Goal: Task Accomplishment & Management: Use online tool/utility

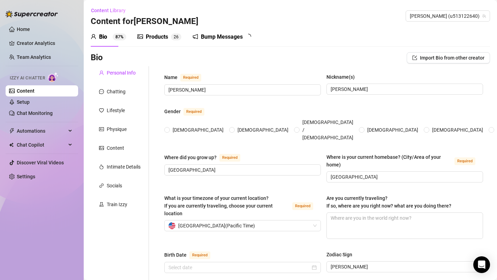
radio input "true"
type input "[DATE]"
click at [213, 36] on div "Bump Messages" at bounding box center [222, 37] width 42 height 8
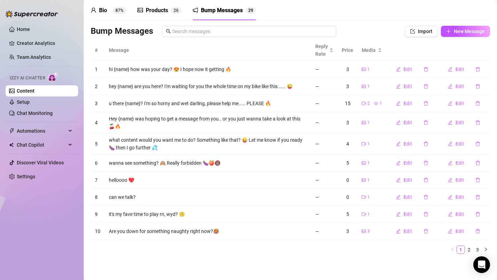
scroll to position [27, 0]
click at [465, 249] on link "2" at bounding box center [469, 250] width 8 height 8
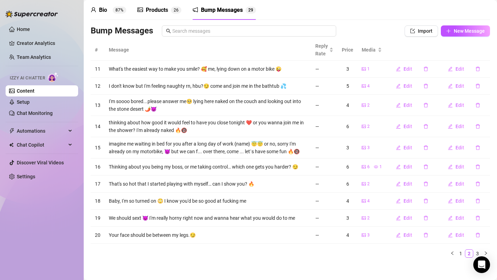
click at [156, 11] on div "Products" at bounding box center [157, 10] width 22 height 8
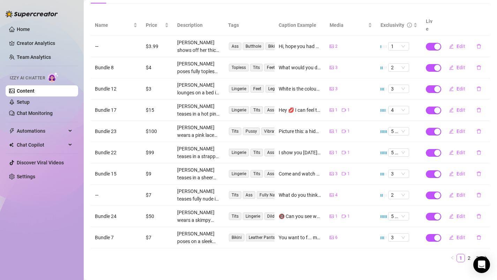
scroll to position [80, 0]
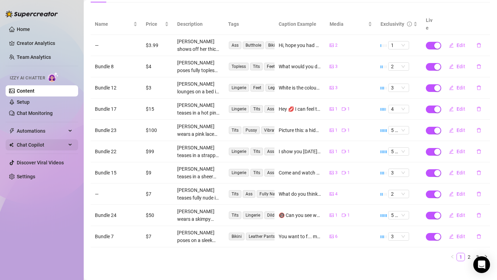
click at [68, 145] on div "Chat Copilot" at bounding box center [42, 144] width 73 height 11
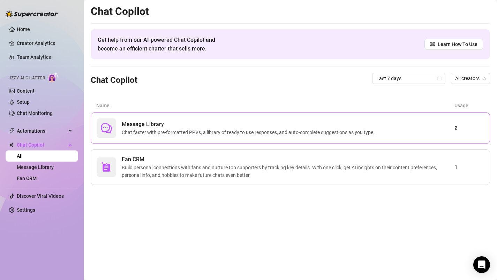
click at [195, 126] on span "Message Library" at bounding box center [250, 124] width 256 height 8
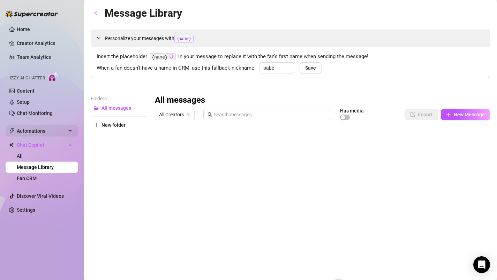
click at [70, 131] on icon at bounding box center [70, 131] width 3 height 0
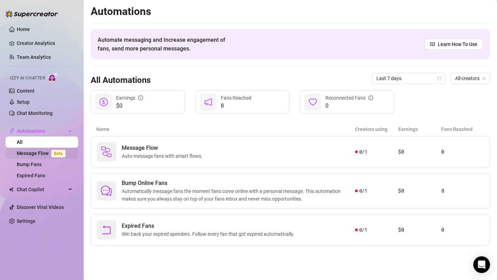
click at [38, 153] on link "Message Flow Beta" at bounding box center [43, 154] width 52 height 6
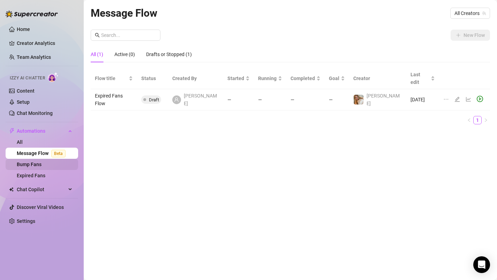
click at [37, 162] on link "Bump Fans" at bounding box center [29, 165] width 25 height 6
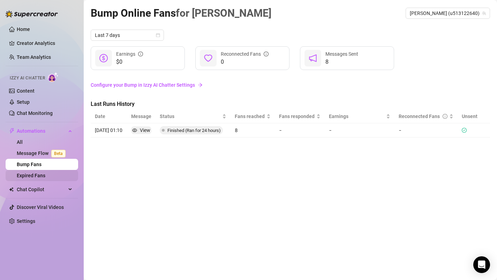
click at [33, 176] on link "Expired Fans" at bounding box center [31, 176] width 29 height 6
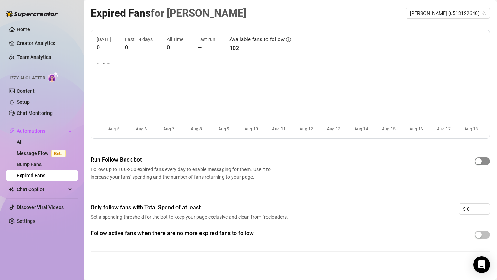
click at [477, 160] on span "button" at bounding box center [481, 162] width 15 height 8
click at [467, 211] on input "0" at bounding box center [478, 209] width 23 height 10
click at [485, 206] on icon "up" at bounding box center [486, 207] width 2 height 2
type input "0"
click at [485, 211] on icon "down" at bounding box center [486, 211] width 2 height 2
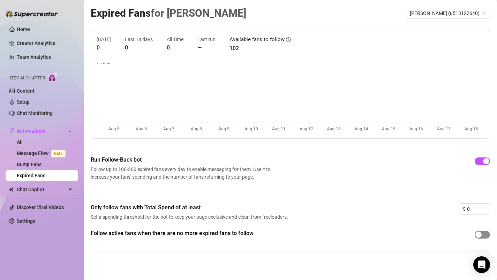
click at [478, 235] on span "button" at bounding box center [481, 235] width 15 height 8
click at [37, 166] on link "Bump Fans" at bounding box center [29, 165] width 25 height 6
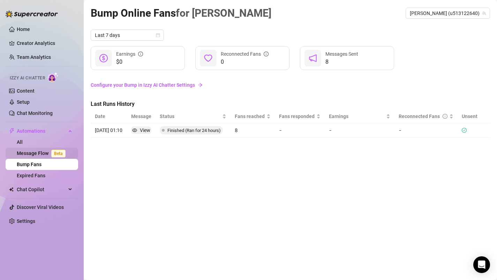
click at [39, 152] on link "Message Flow Beta" at bounding box center [43, 154] width 52 height 6
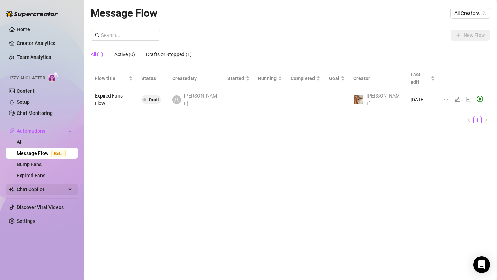
click at [32, 191] on span "Chat Copilot" at bounding box center [42, 189] width 50 height 11
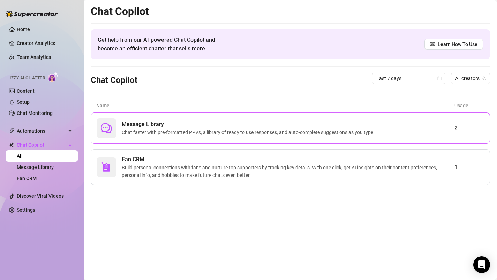
click at [319, 126] on span "Message Library" at bounding box center [250, 124] width 256 height 8
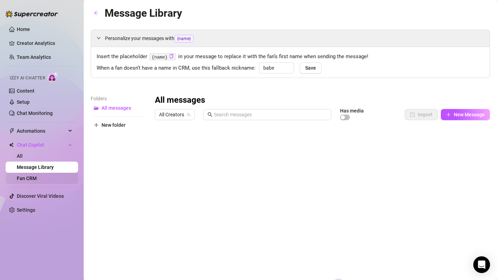
click at [31, 177] on link "Fan CRM" at bounding box center [27, 179] width 20 height 6
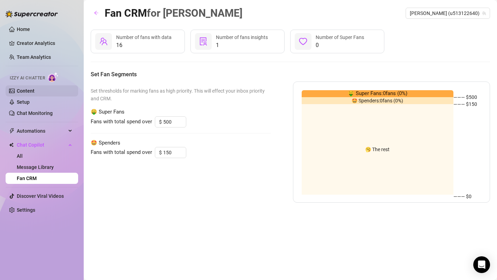
click at [31, 92] on link "Content" at bounding box center [26, 91] width 18 height 6
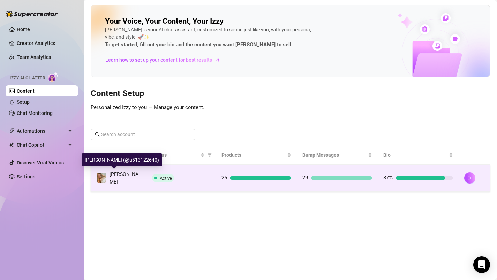
click at [128, 174] on span "[PERSON_NAME]" at bounding box center [123, 178] width 29 height 13
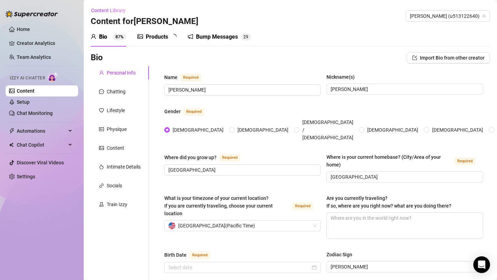
type input "[DATE]"
click at [229, 37] on div "Bump Messages" at bounding box center [222, 37] width 42 height 8
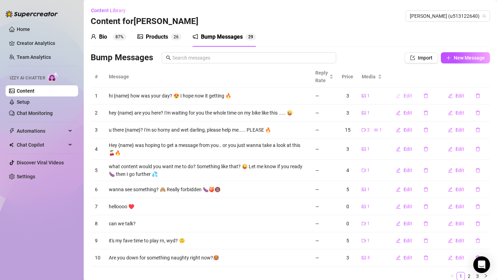
click at [396, 97] on icon "edit" at bounding box center [398, 95] width 5 height 5
type textarea "hi {name} how was your day? 😍 I hope now it getting 🔥"
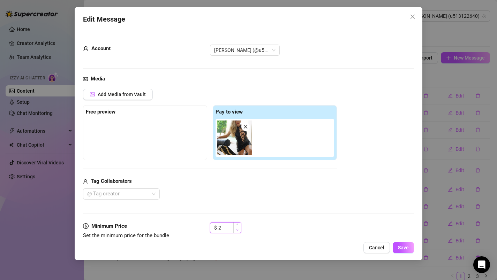
click at [237, 229] on icon "down" at bounding box center [237, 230] width 2 height 2
type input "0"
click at [237, 229] on icon "down" at bounding box center [237, 230] width 2 height 2
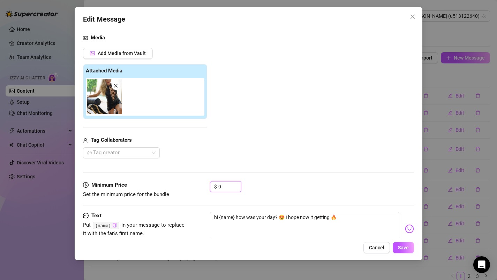
scroll to position [62, 0]
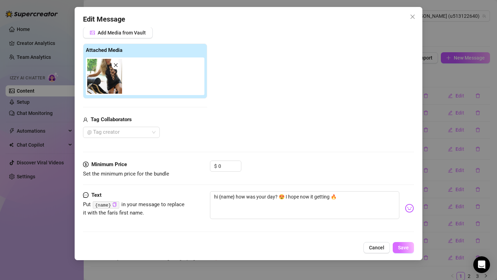
click at [405, 250] on span "Save" at bounding box center [403, 248] width 11 height 6
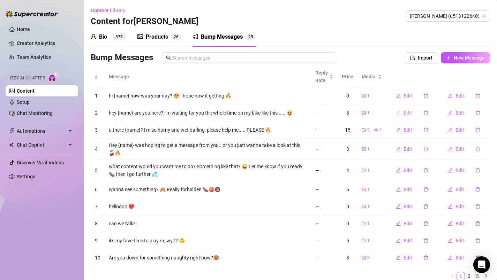
click at [396, 113] on icon "edit" at bounding box center [398, 113] width 5 height 5
type textarea "hey {name} are you here? I'm waiting for you the whole time on my bike like thi…"
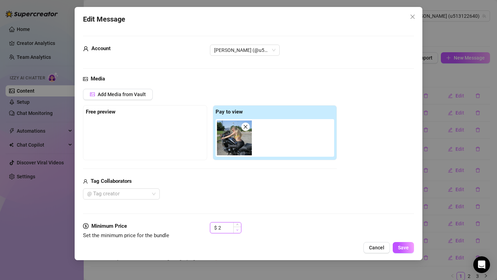
click at [239, 229] on span "Decrease Value" at bounding box center [237, 230] width 8 height 6
type input "0"
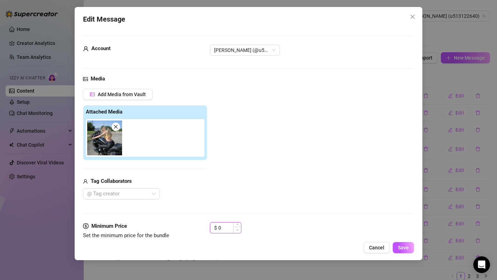
click at [239, 229] on span "Decrease Value" at bounding box center [237, 230] width 8 height 6
click at [403, 248] on span "Save" at bounding box center [403, 248] width 11 height 6
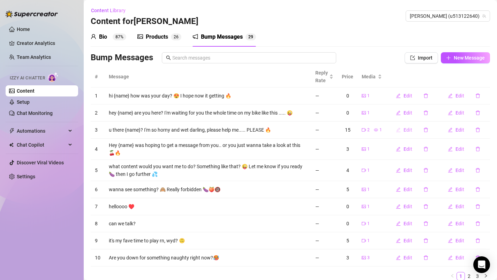
click at [396, 130] on icon "edit" at bounding box center [398, 130] width 5 height 5
type textarea "u there {name}? I'm so horny and wet darling, please help me..... PLEASE 🔥"
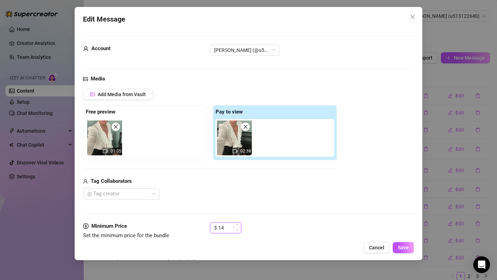
click at [239, 230] on span "Decrease Value" at bounding box center [237, 230] width 8 height 6
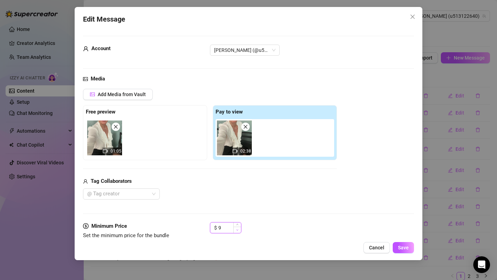
click at [239, 230] on span "Decrease Value" at bounding box center [237, 230] width 8 height 6
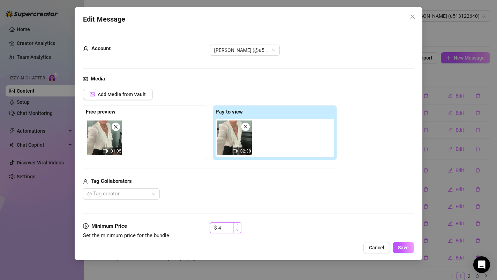
click at [239, 230] on span "Decrease Value" at bounding box center [237, 230] width 8 height 6
type input "3"
click at [239, 230] on span "Decrease Value" at bounding box center [237, 230] width 8 height 6
click at [396, 248] on button "Save" at bounding box center [403, 247] width 21 height 11
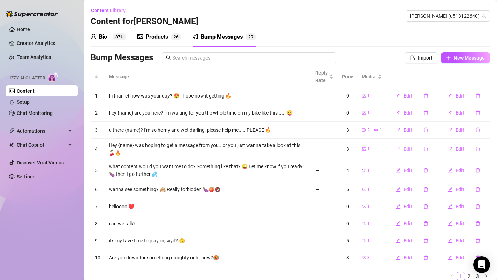
click at [396, 149] on icon "edit" at bounding box center [398, 149] width 5 height 5
type textarea "Hey {name} was hoping to get a message from you.. or you just wanna take a look…"
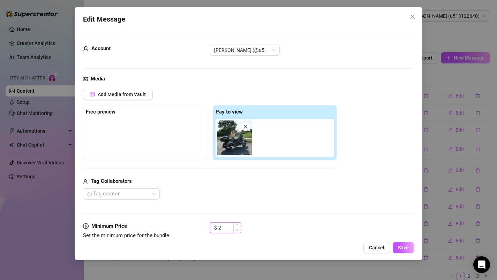
click at [239, 230] on span "Decrease Value" at bounding box center [237, 230] width 8 height 6
type input "0"
click at [239, 230] on span "Decrease Value" at bounding box center [237, 230] width 8 height 6
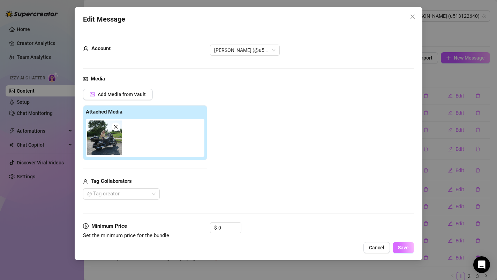
click at [408, 246] on span "Save" at bounding box center [403, 248] width 11 height 6
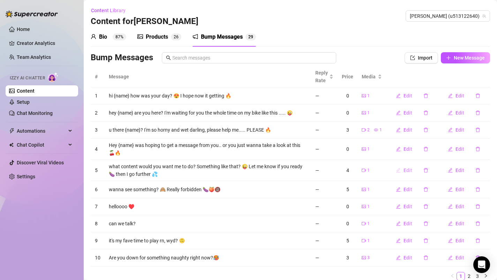
click at [396, 171] on icon "edit" at bounding box center [398, 170] width 5 height 5
type textarea "what content would you want me to do? Something like that? 😜 Let me know if you…"
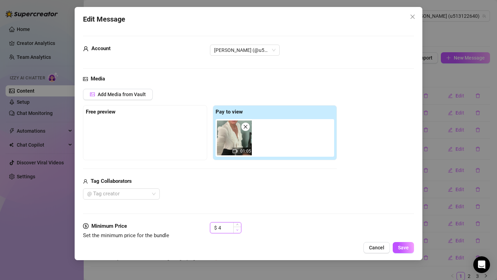
type input "3"
click at [237, 230] on icon "down" at bounding box center [237, 230] width 2 height 2
click at [402, 245] on span "Save" at bounding box center [403, 248] width 11 height 6
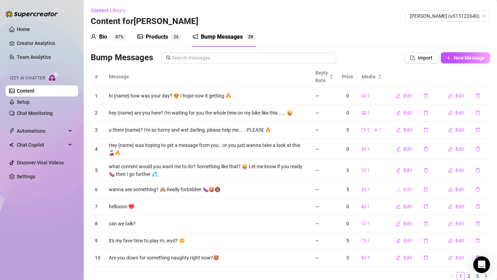
click at [396, 189] on icon "edit" at bounding box center [398, 189] width 5 height 5
type textarea "wanna see something? 🙈 Really forbidden 🍆🍑🔞"
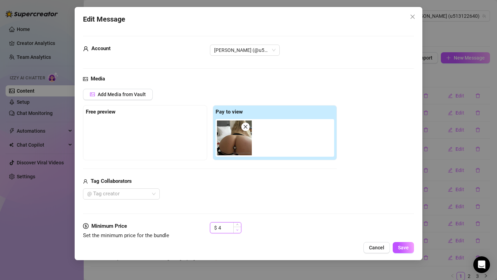
click at [237, 230] on icon "down" at bounding box center [237, 230] width 2 height 2
type input "3"
click at [237, 230] on icon "down" at bounding box center [237, 230] width 2 height 2
click at [397, 246] on button "Save" at bounding box center [403, 247] width 21 height 11
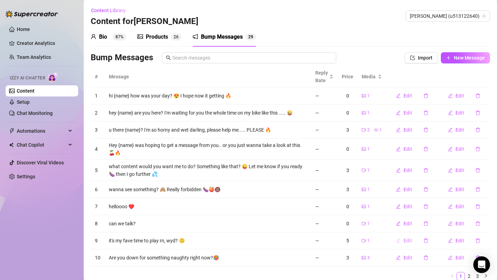
click at [396, 242] on icon "edit" at bounding box center [398, 240] width 5 height 5
type textarea "it's my fave time to play rn, wyd? 🙃"
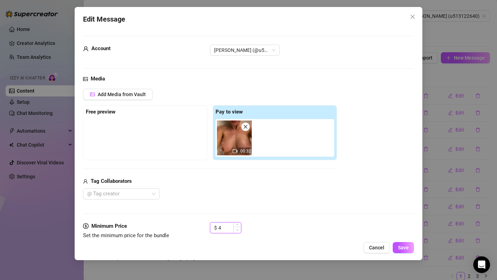
click at [239, 230] on span "Decrease Value" at bounding box center [237, 230] width 8 height 6
type input "3"
click at [239, 230] on span "Decrease Value" at bounding box center [237, 230] width 8 height 6
click at [403, 245] on span "Save" at bounding box center [403, 248] width 11 height 6
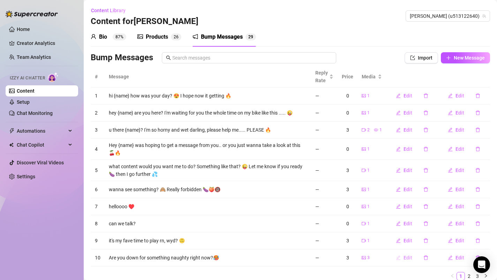
click at [396, 258] on icon "edit" at bounding box center [398, 258] width 5 height 5
type textarea "Are you down for something naughty right now?🥵"
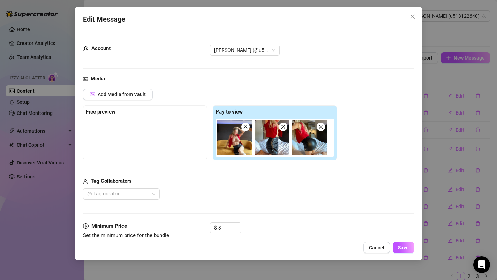
click at [286, 133] on img at bounding box center [271, 138] width 35 height 35
click at [284, 127] on icon "close" at bounding box center [283, 126] width 5 height 5
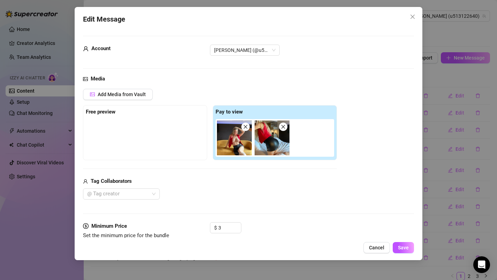
click at [284, 127] on icon "close" at bounding box center [283, 126] width 5 height 5
click at [238, 230] on icon "down" at bounding box center [237, 230] width 2 height 2
type input "0"
click at [238, 230] on icon "down" at bounding box center [237, 230] width 2 height 2
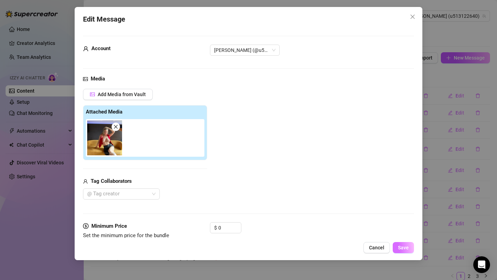
click at [401, 246] on span "Save" at bounding box center [403, 248] width 11 height 6
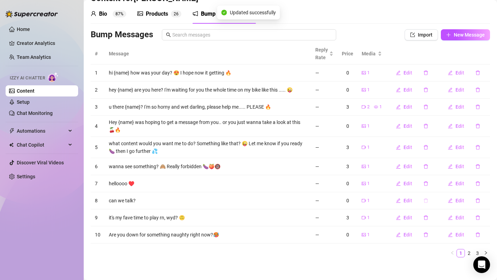
scroll to position [27, 0]
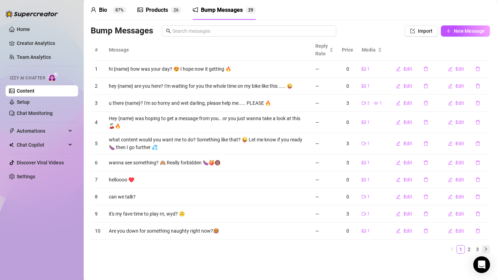
click at [484, 249] on icon "right" at bounding box center [486, 249] width 4 height 4
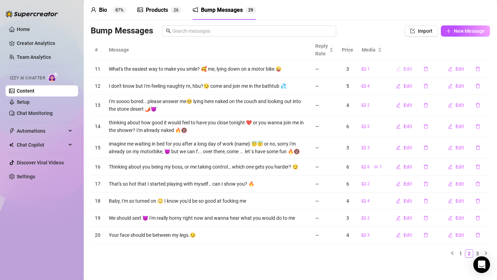
click at [396, 69] on icon "edit" at bounding box center [398, 69] width 5 height 5
type textarea "What's the easiest way to make you smile? 🥰 me, lying down on a motor bike 😜"
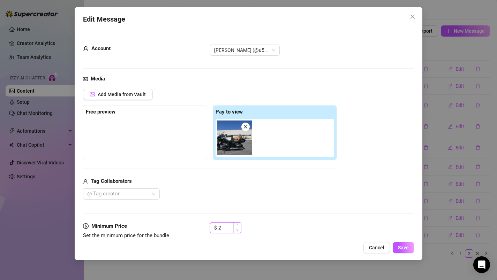
click at [238, 231] on span "Decrease Value" at bounding box center [237, 230] width 8 height 6
type input "0"
click at [238, 231] on span "Decrease Value" at bounding box center [237, 230] width 8 height 6
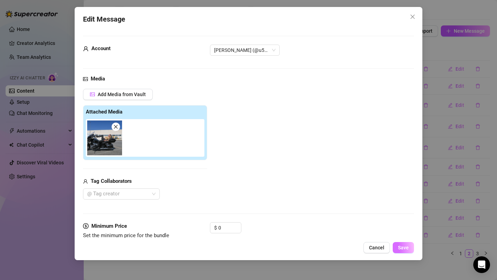
click at [403, 246] on span "Save" at bounding box center [403, 248] width 11 height 6
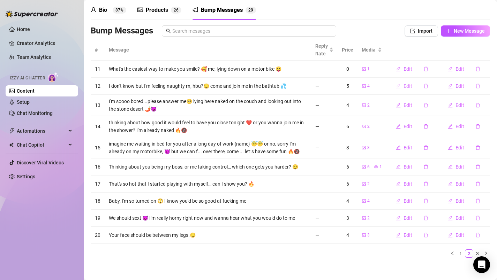
click at [396, 85] on icon "edit" at bounding box center [398, 86] width 5 height 5
type textarea "I don't know but I'm feeling naughty rn, hbu?😏 come and join me in the bathtub 💦"
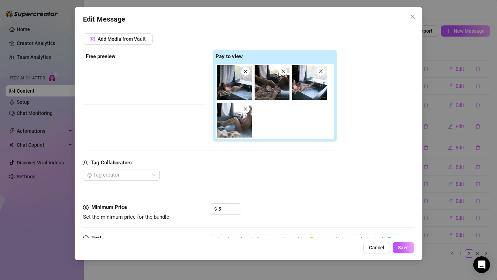
scroll to position [99, 0]
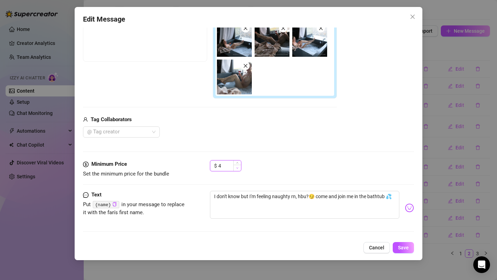
click at [238, 168] on span "Decrease Value" at bounding box center [237, 168] width 8 height 6
type input "3"
click at [238, 168] on span "Decrease Value" at bounding box center [237, 168] width 8 height 6
click at [403, 249] on span "Save" at bounding box center [403, 248] width 11 height 6
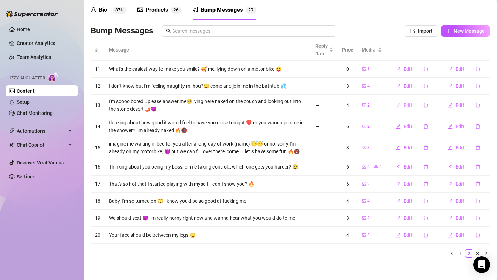
click at [396, 106] on icon "edit" at bounding box center [398, 105] width 5 height 5
type textarea "I'm soooo bored...please answer me🥺 lying here naked on the couch and looking o…"
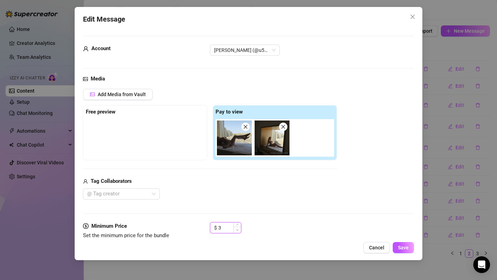
click at [238, 230] on icon "down" at bounding box center [237, 230] width 2 height 2
click at [398, 247] on span "Save" at bounding box center [403, 248] width 11 height 6
type input "0"
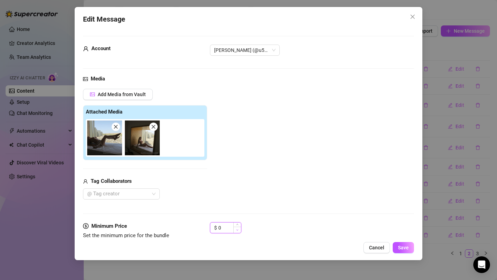
click at [237, 230] on icon "down" at bounding box center [237, 230] width 2 height 2
click at [156, 128] on span at bounding box center [153, 127] width 8 height 8
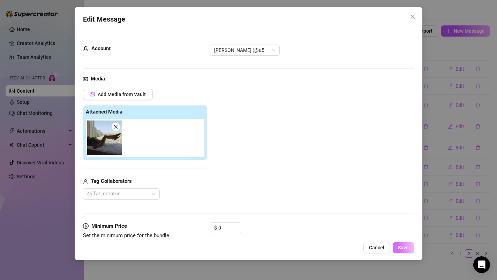
click at [402, 249] on span "Save" at bounding box center [403, 248] width 11 height 6
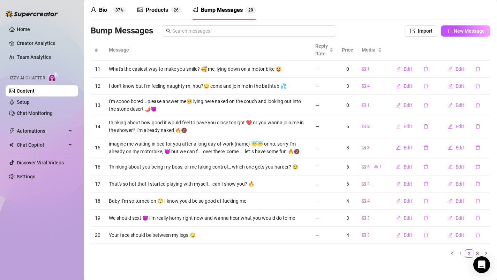
click at [396, 127] on icon "edit" at bounding box center [398, 126] width 5 height 5
type textarea "thinking about how good it would feel to have you close tonight ❤️ or you wanna…"
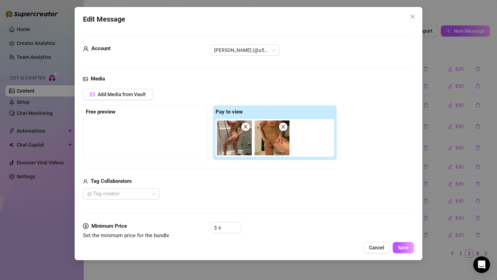
click at [282, 126] on icon "close" at bounding box center [283, 127] width 4 height 4
click at [237, 229] on icon "down" at bounding box center [237, 230] width 2 height 2
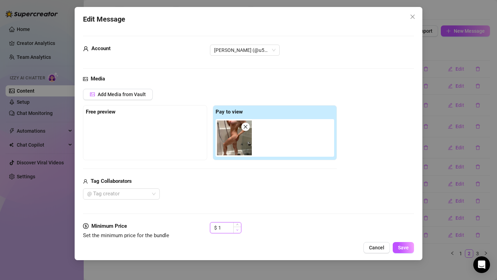
click at [237, 229] on icon "down" at bounding box center [237, 230] width 2 height 2
type input "0"
click at [237, 229] on icon "down" at bounding box center [237, 230] width 2 height 2
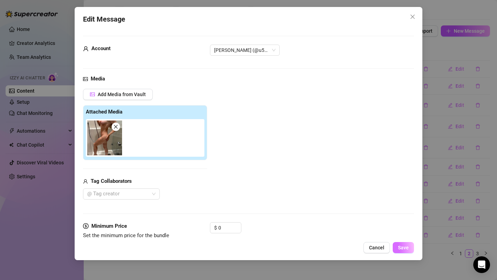
click at [398, 247] on button "Save" at bounding box center [403, 247] width 21 height 11
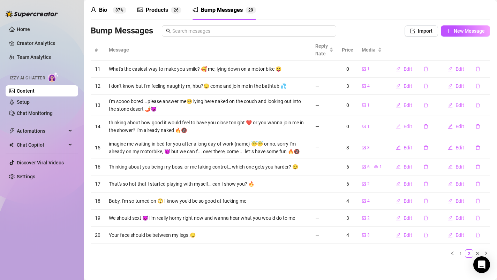
click at [396, 126] on icon "edit" at bounding box center [398, 126] width 5 height 5
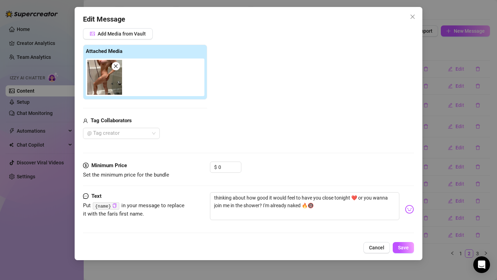
scroll to position [62, 0]
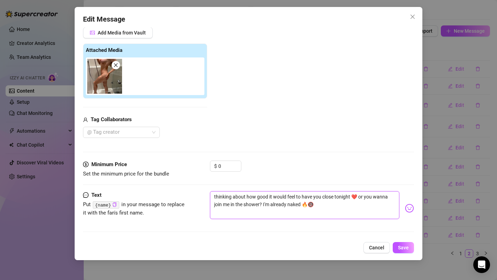
drag, startPoint x: 336, startPoint y: 199, endPoint x: 349, endPoint y: 199, distance: 12.9
click at [349, 199] on textarea "thinking about how good it would feel to have you close tonight ❤️ or you wanna…" at bounding box center [305, 205] width 190 height 28
type textarea "thinking about how good it would feel to have you close tt ❤️ or you wanna join…"
type textarea "thinking about how good it would feel to have you close t ❤️ or you wanna join …"
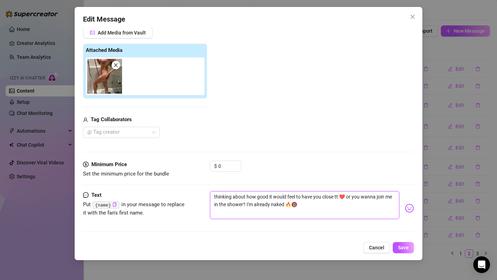
type textarea "thinking about how good it would feel to have you close t ❤️ or you wanna join …"
type textarea "thinking about how good it would feel to have you close ❤️ or you wanna join me…"
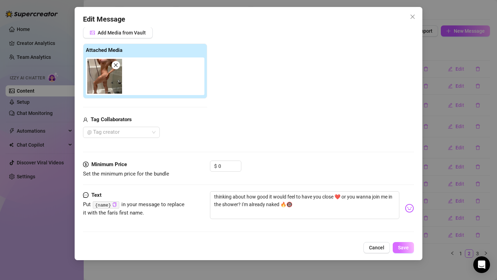
click at [403, 250] on span "Save" at bounding box center [403, 248] width 11 height 6
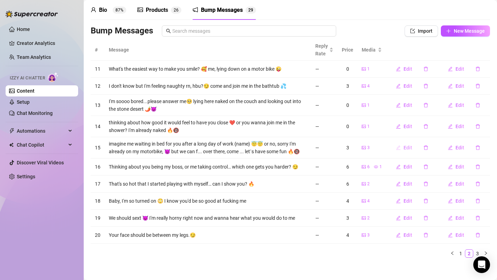
click at [396, 147] on icon "edit" at bounding box center [398, 147] width 5 height 5
type textarea "imagine me waiting in bed for you after a long day of work {name} 😇😇 or no, sor…"
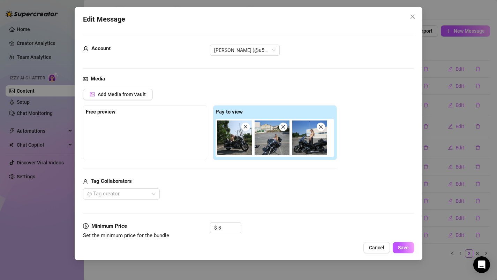
click at [287, 127] on span at bounding box center [283, 127] width 8 height 8
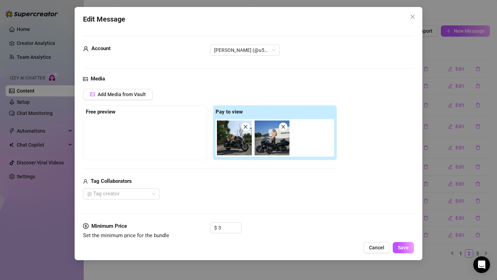
click at [287, 127] on span at bounding box center [283, 127] width 8 height 8
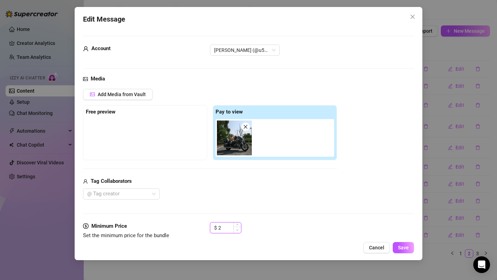
click at [238, 230] on span "Decrease Value" at bounding box center [237, 230] width 8 height 6
type input "0"
click at [238, 230] on span "Decrease Value" at bounding box center [237, 230] width 8 height 6
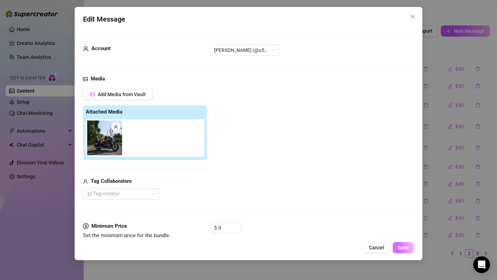
click at [402, 245] on span "Save" at bounding box center [403, 248] width 11 height 6
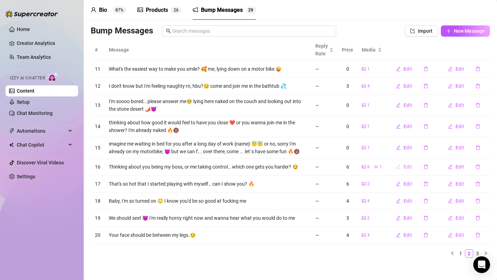
click at [396, 168] on icon "edit" at bounding box center [398, 167] width 5 height 5
type textarea "Thinking about you being my boss, or me taking control… which one gets you hard…"
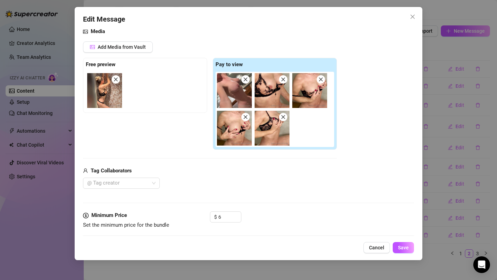
scroll to position [99, 0]
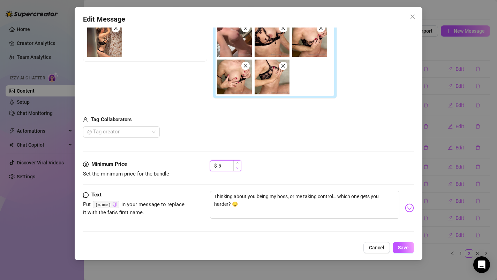
click at [238, 168] on icon "down" at bounding box center [237, 168] width 2 height 2
type input "3"
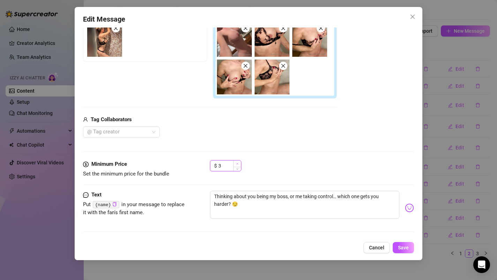
click at [240, 162] on span "Increase Value" at bounding box center [237, 164] width 8 height 6
click at [406, 249] on span "Save" at bounding box center [403, 248] width 11 height 6
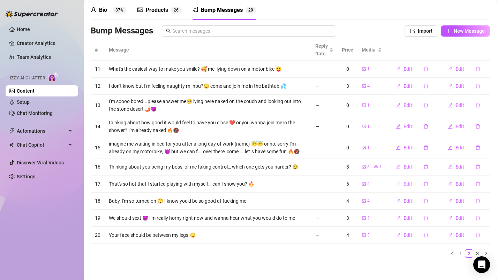
click at [396, 184] on icon "edit" at bounding box center [398, 184] width 5 height 5
type textarea "That's so hot that I started playing with myself… can I show you? 🔥"
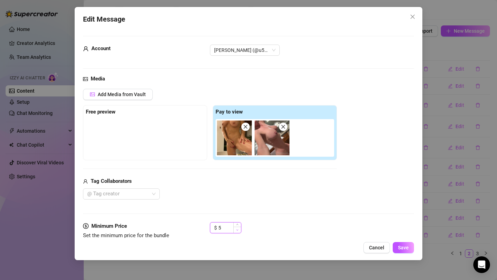
click at [237, 230] on icon "down" at bounding box center [237, 230] width 2 height 2
type input "3"
click at [237, 230] on icon "down" at bounding box center [237, 230] width 2 height 2
click at [397, 247] on button "Save" at bounding box center [403, 247] width 21 height 11
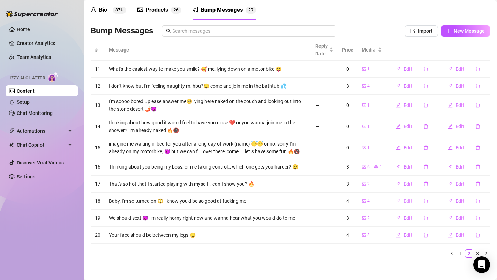
click at [396, 201] on icon "edit" at bounding box center [398, 201] width 5 height 5
type textarea "Baby, I'm so turned on 😳 I know you'd be so good at fucking me"
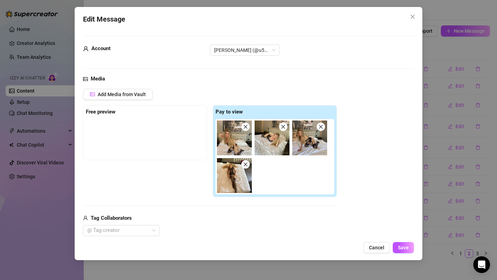
click at [286, 134] on img at bounding box center [271, 138] width 35 height 35
click at [286, 132] on img at bounding box center [271, 138] width 35 height 35
click at [248, 165] on span at bounding box center [245, 164] width 8 height 8
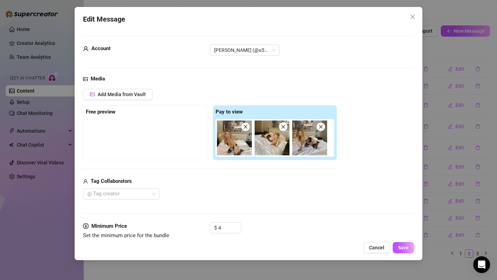
click at [282, 129] on icon "close" at bounding box center [283, 126] width 5 height 5
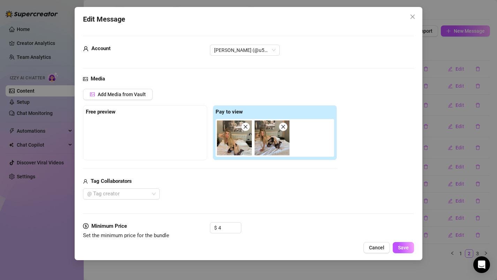
click at [246, 129] on span at bounding box center [245, 127] width 8 height 8
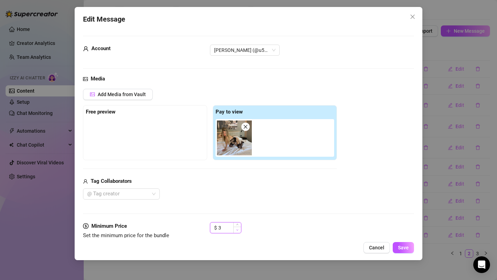
click at [238, 230] on span "Decrease Value" at bounding box center [237, 230] width 8 height 6
type input "0"
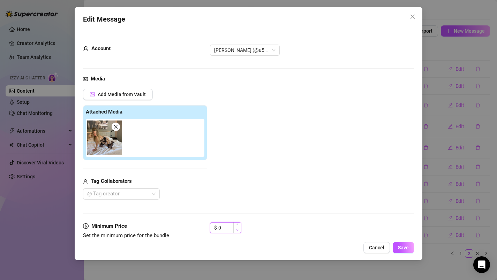
click at [238, 230] on span "Decrease Value" at bounding box center [237, 230] width 8 height 6
click at [399, 246] on span "Save" at bounding box center [403, 248] width 11 height 6
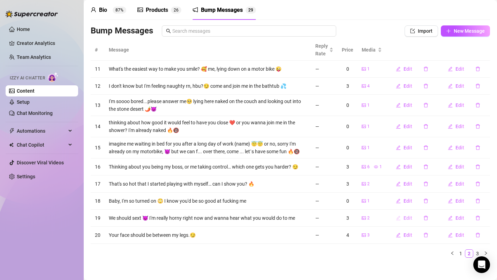
click at [396, 219] on icon "edit" at bounding box center [398, 218] width 5 height 5
type textarea "We should sext 😈 I'm really horny right now and wanna hear what you would do to…"
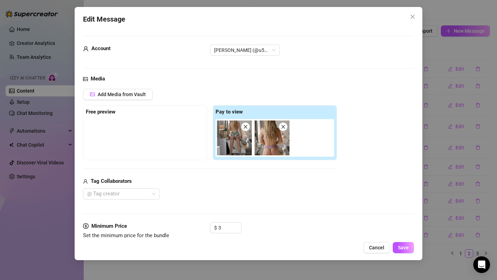
click at [285, 128] on icon "close" at bounding box center [283, 126] width 5 height 5
click at [238, 231] on span "Decrease Value" at bounding box center [237, 230] width 8 height 6
type input "0"
click at [238, 231] on span "Decrease Value" at bounding box center [237, 230] width 8 height 6
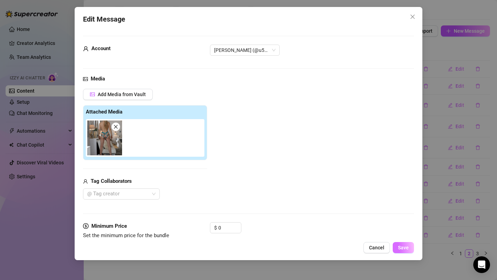
click at [403, 247] on span "Save" at bounding box center [403, 248] width 11 height 6
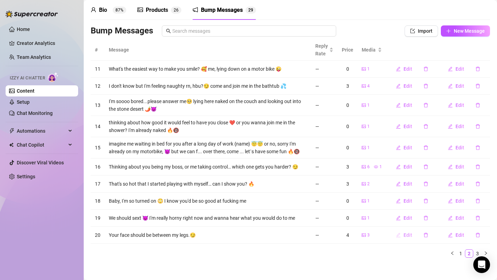
click at [396, 234] on icon "edit" at bounding box center [398, 235] width 5 height 5
type textarea "Your face should be between my legs.😏"
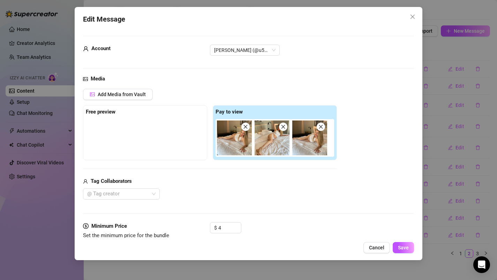
click at [287, 131] on img at bounding box center [271, 138] width 35 height 35
click at [283, 127] on icon "close" at bounding box center [283, 127] width 4 height 4
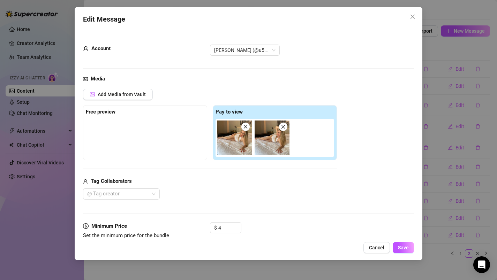
click at [283, 126] on icon "close" at bounding box center [283, 126] width 5 height 5
click at [237, 230] on icon "down" at bounding box center [237, 230] width 2 height 2
type input "0"
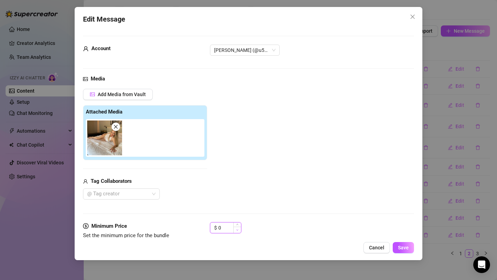
click at [237, 230] on icon "down" at bounding box center [237, 230] width 2 height 2
click at [403, 247] on span "Save" at bounding box center [403, 248] width 11 height 6
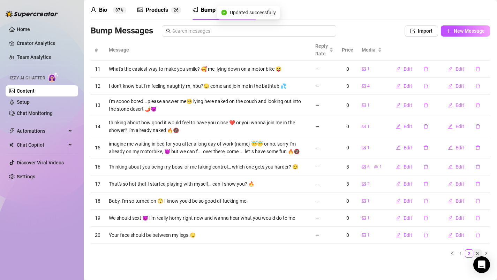
click at [474, 253] on link "3" at bounding box center [477, 254] width 8 height 8
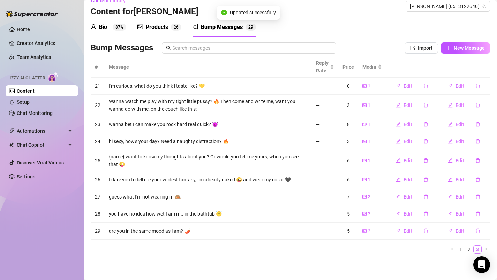
scroll to position [10, 0]
click at [396, 105] on icon "edit" at bounding box center [398, 105] width 5 height 5
type textarea "Wanna watch me play with my tight little pussy? 🔥 Then come and write me, want …"
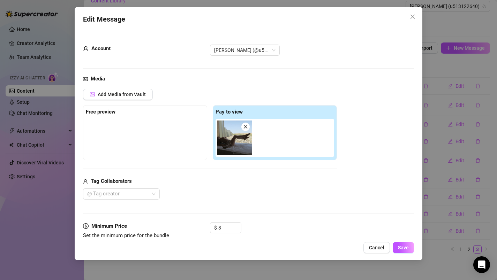
click at [247, 127] on icon "close" at bounding box center [245, 126] width 5 height 5
type input "0"
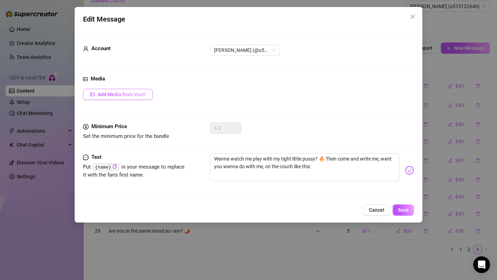
click at [132, 94] on span "Add Media from Vault" at bounding box center [122, 95] width 48 height 6
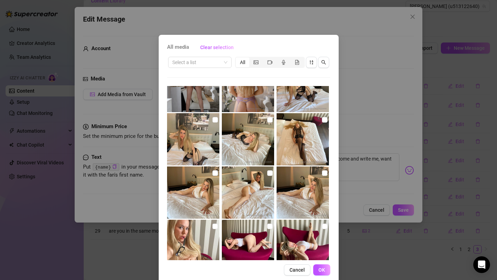
scroll to position [1307, 0]
click at [245, 138] on img at bounding box center [248, 139] width 52 height 52
click at [267, 119] on input "checkbox" at bounding box center [270, 120] width 6 height 6
checkbox input "true"
click at [325, 270] on button "OK" at bounding box center [321, 270] width 17 height 11
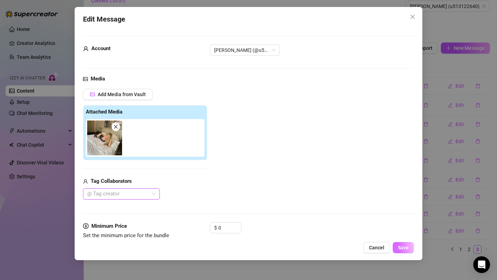
click at [402, 247] on span "Save" at bounding box center [403, 248] width 11 height 6
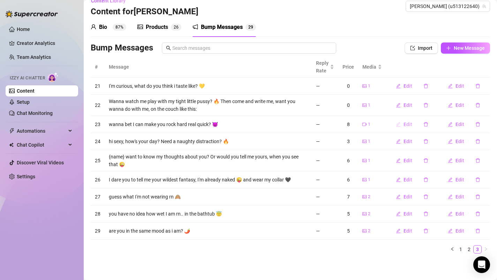
click at [396, 124] on icon "edit" at bounding box center [398, 124] width 5 height 5
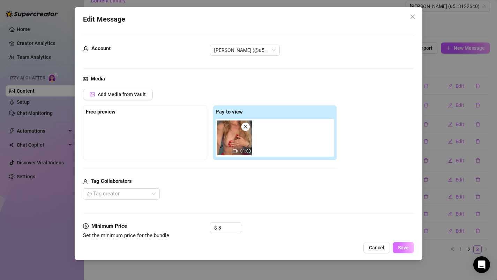
click at [401, 246] on span "Save" at bounding box center [403, 248] width 11 height 6
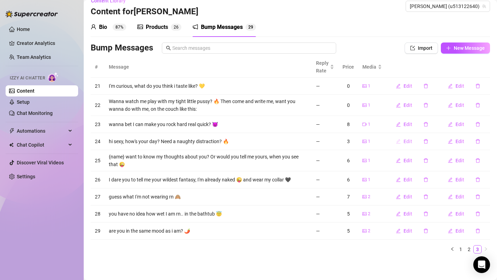
click at [396, 141] on icon "edit" at bounding box center [398, 141] width 5 height 5
type textarea "hi sexy, how's your day? Need a naughty distraction? 🔥"
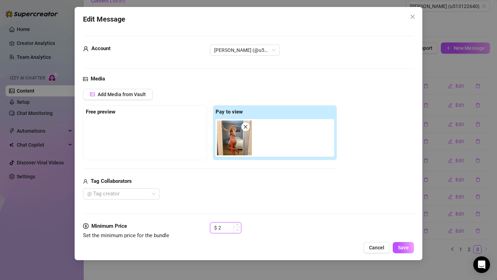
click at [237, 230] on icon "down" at bounding box center [237, 230] width 2 height 2
type input "0"
click at [237, 230] on icon "down" at bounding box center [237, 230] width 2 height 2
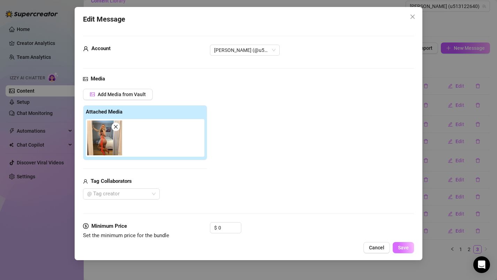
click at [400, 248] on span "Save" at bounding box center [403, 248] width 11 height 6
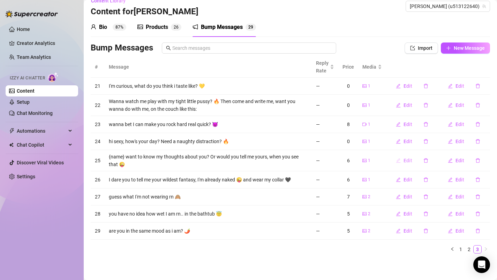
click at [396, 161] on icon "edit" at bounding box center [398, 160] width 5 height 5
type textarea "{name} want to know my thoughts about you? Or would you tell me yours, when you…"
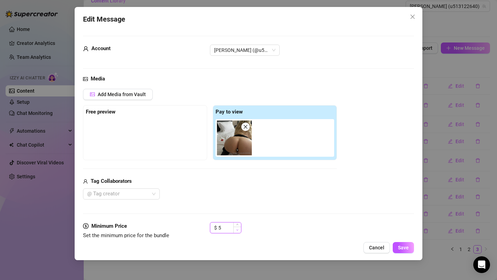
click at [238, 229] on span "Decrease Value" at bounding box center [237, 230] width 8 height 6
type input "3"
click at [238, 229] on span "Decrease Value" at bounding box center [237, 230] width 8 height 6
click at [401, 247] on span "Save" at bounding box center [403, 248] width 11 height 6
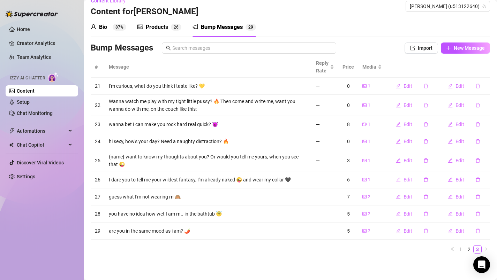
click at [396, 178] on icon "edit" at bounding box center [398, 179] width 5 height 5
type textarea "I dare you to tell me your wildest fantasy, I'm already naked 😜 and wear my col…"
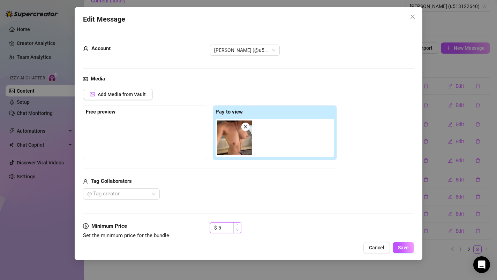
click at [239, 230] on span "Decrease Value" at bounding box center [237, 230] width 8 height 6
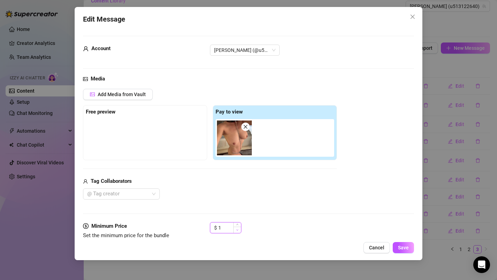
type input "0"
click at [239, 230] on span "Decrease Value" at bounding box center [237, 230] width 8 height 6
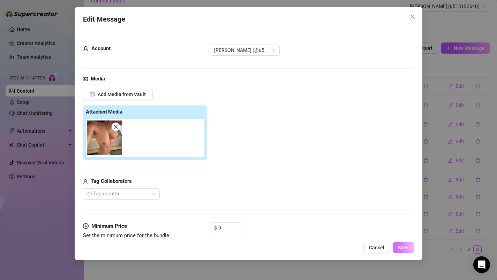
click at [405, 250] on span "Save" at bounding box center [403, 248] width 11 height 6
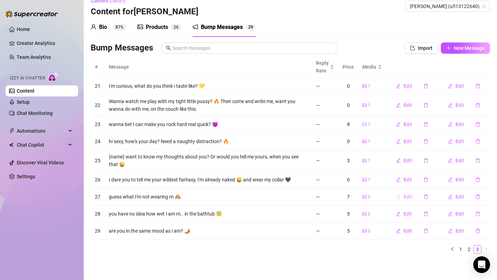
click at [396, 196] on icon "edit" at bounding box center [398, 197] width 5 height 5
type textarea "guess what I'm not wearing rn 🙈"
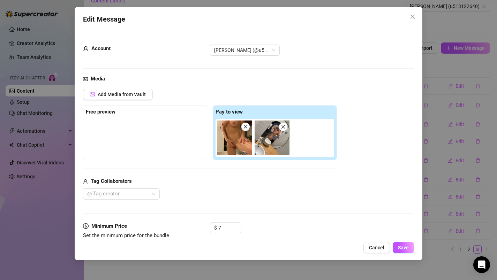
click at [248, 132] on img at bounding box center [234, 138] width 35 height 35
click at [247, 129] on icon "close" at bounding box center [245, 126] width 5 height 5
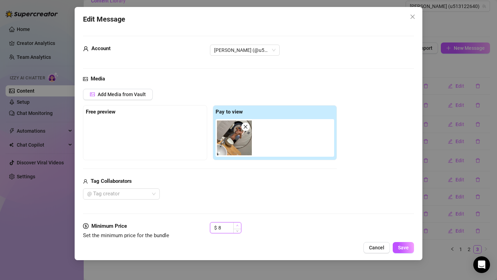
click at [237, 228] on span "Increase Value" at bounding box center [237, 226] width 8 height 6
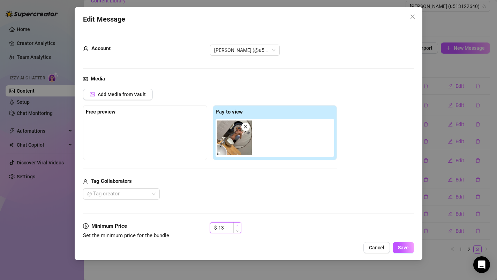
click at [237, 228] on span "Increase Value" at bounding box center [237, 226] width 8 height 6
click at [238, 230] on span "Decrease Value" at bounding box center [237, 230] width 8 height 6
click at [238, 230] on icon "down" at bounding box center [237, 230] width 2 height 2
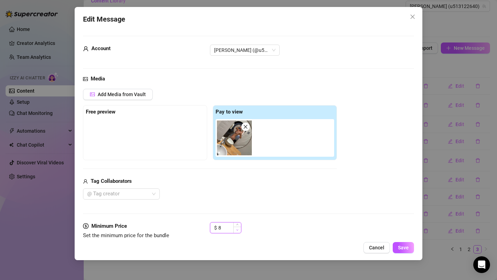
click at [238, 230] on icon "down" at bounding box center [237, 230] width 2 height 2
click at [238, 231] on icon "down" at bounding box center [237, 230] width 2 height 2
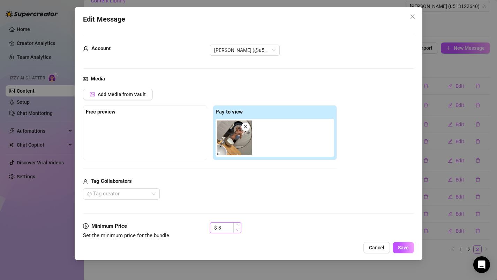
click at [238, 231] on icon "down" at bounding box center [237, 230] width 2 height 2
type input "0"
click at [238, 231] on icon "down" at bounding box center [237, 230] width 2 height 2
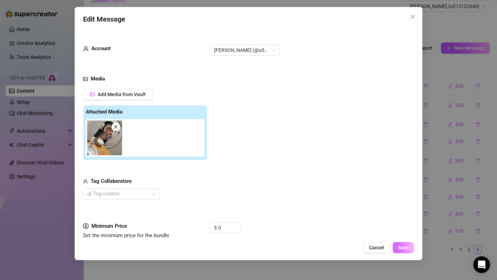
click at [400, 246] on span "Save" at bounding box center [403, 248] width 11 height 6
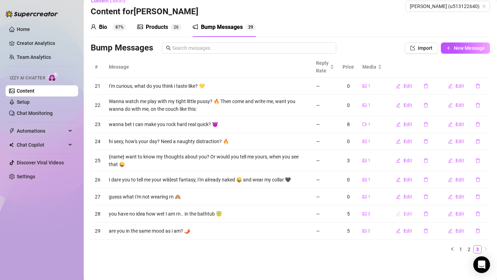
click at [396, 214] on icon "edit" at bounding box center [398, 214] width 5 height 5
type textarea "you have no idea how wet I am rn.. in the bathtub 😇"
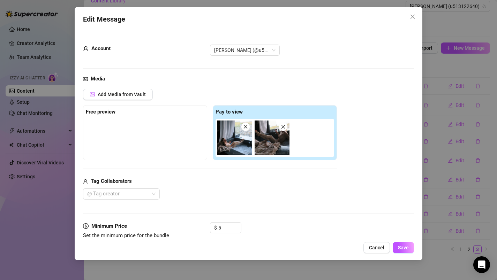
click at [284, 127] on icon "close" at bounding box center [283, 126] width 5 height 5
click at [236, 230] on icon "down" at bounding box center [237, 230] width 2 height 2
click at [236, 229] on icon "down" at bounding box center [237, 230] width 2 height 2
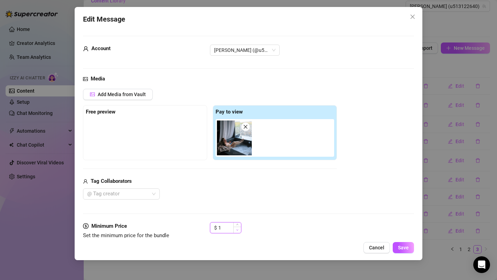
type input "0"
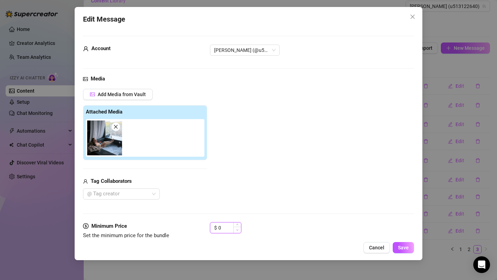
click at [236, 229] on icon "down" at bounding box center [237, 230] width 2 height 2
click at [405, 248] on span "Save" at bounding box center [403, 248] width 11 height 6
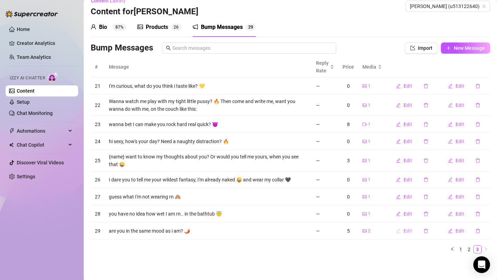
click at [396, 231] on icon "edit" at bounding box center [398, 231] width 5 height 5
type textarea "are you in the same mood as i am? 🌶️"
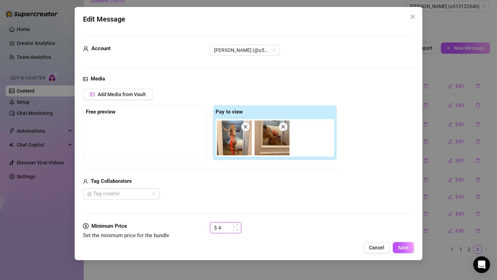
click at [237, 230] on icon "down" at bounding box center [237, 230] width 2 height 2
type input "0"
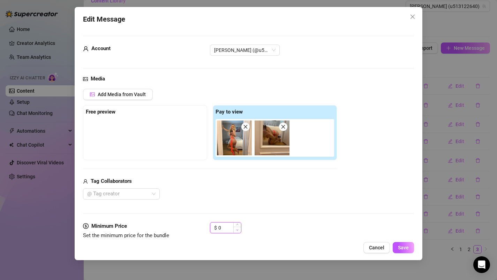
click at [237, 230] on icon "down" at bounding box center [237, 230] width 2 height 2
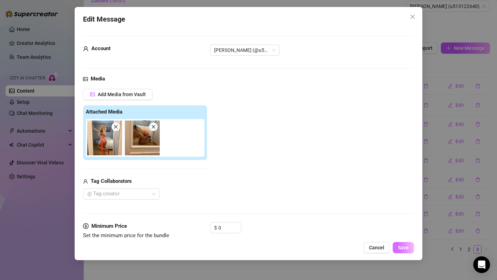
click at [400, 250] on span "Save" at bounding box center [403, 248] width 11 height 6
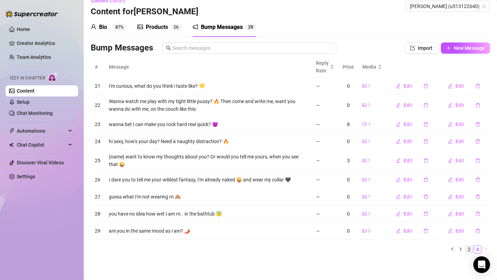
click at [465, 251] on link "2" at bounding box center [469, 250] width 8 height 8
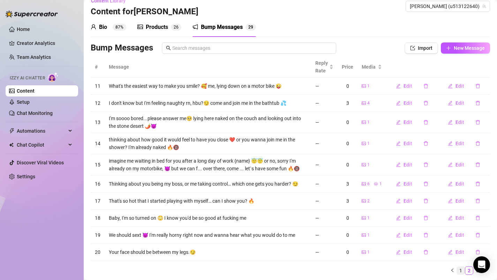
click at [457, 268] on link "1" at bounding box center [461, 271] width 8 height 8
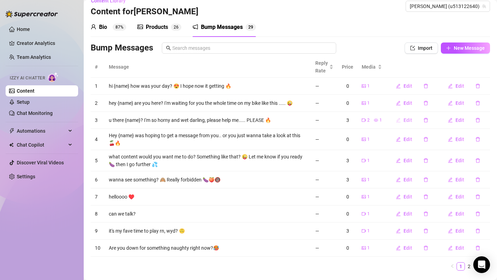
click at [396, 121] on icon "edit" at bounding box center [398, 120] width 5 height 5
type textarea "u there {name}? I'm so horny and wet darling, please help me..... PLEASE 🔥"
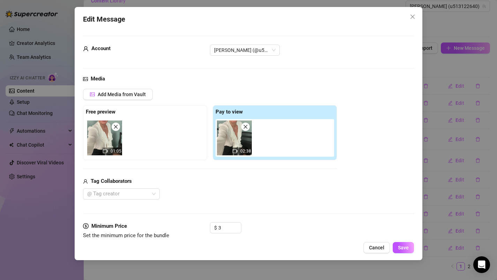
click at [116, 125] on icon "close" at bounding box center [115, 126] width 5 height 5
click at [404, 248] on span "Save" at bounding box center [403, 248] width 11 height 6
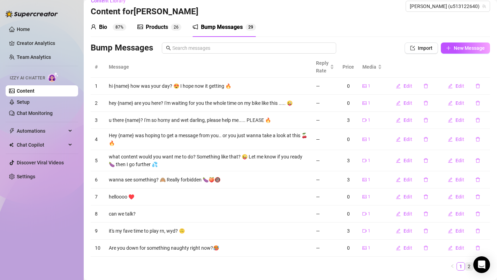
click at [465, 267] on link "2" at bounding box center [469, 267] width 8 height 8
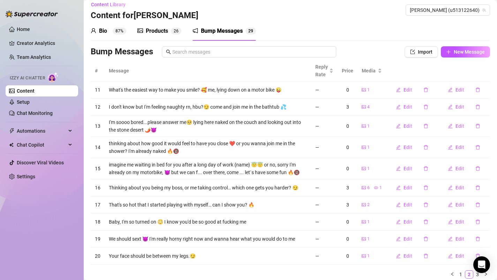
scroll to position [0, 0]
